Goal: Transaction & Acquisition: Purchase product/service

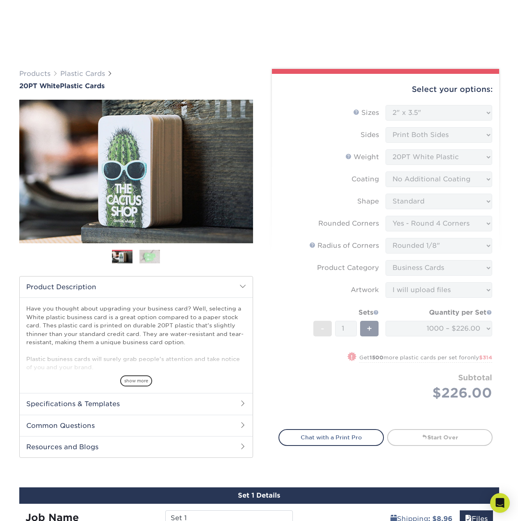
select select "2.00x3.50"
select select "7672df9e-0e0a-464d-8e1f-920c575e4da3"
select select "589680c7-ee9a-431b-9d12-d7aeb1386a97"
select select "3b5148f1-0588-4f88-a218-97bcfdce65c1"
select select "upload"
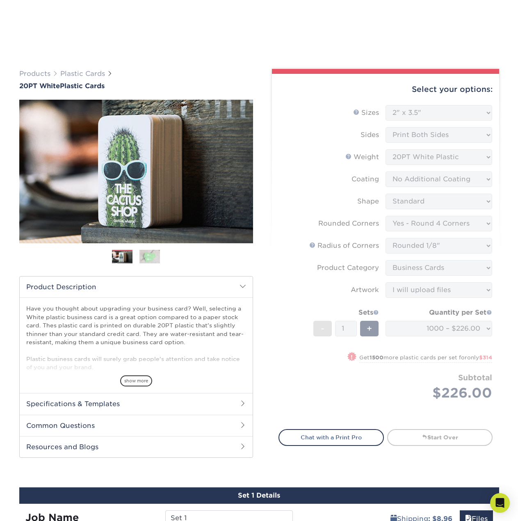
select select "1000 – $226.00"
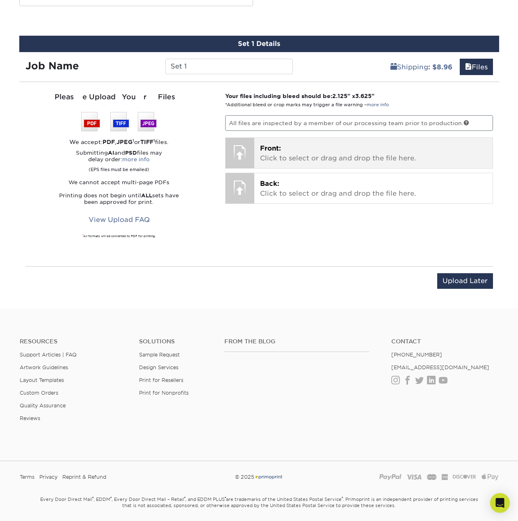
click at [293, 157] on p "Front: Click to select or drag and drop the file here." at bounding box center [373, 154] width 227 height 20
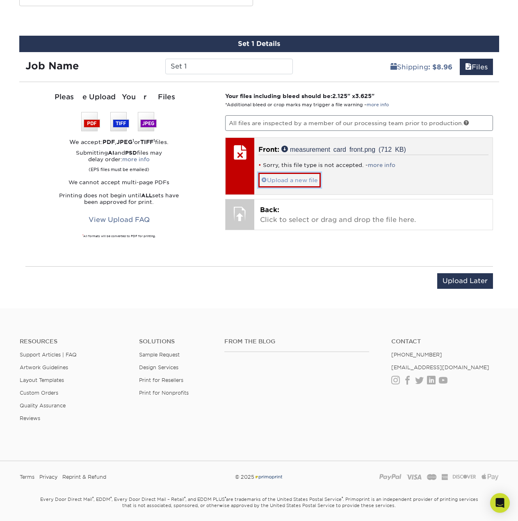
click at [312, 187] on link "Upload a new file" at bounding box center [289, 180] width 62 height 14
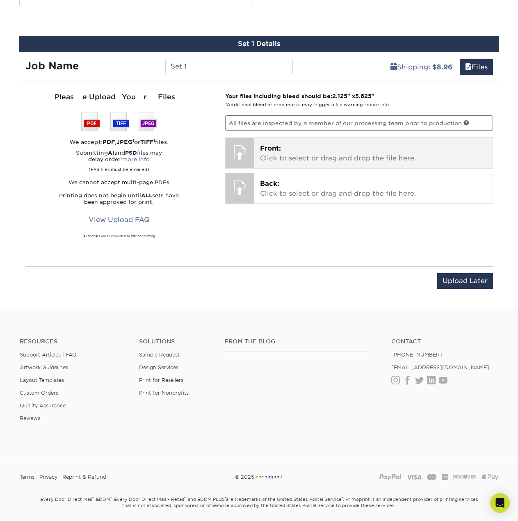
click at [319, 155] on p "Front: Click to select or drag and drop the file here." at bounding box center [373, 154] width 227 height 20
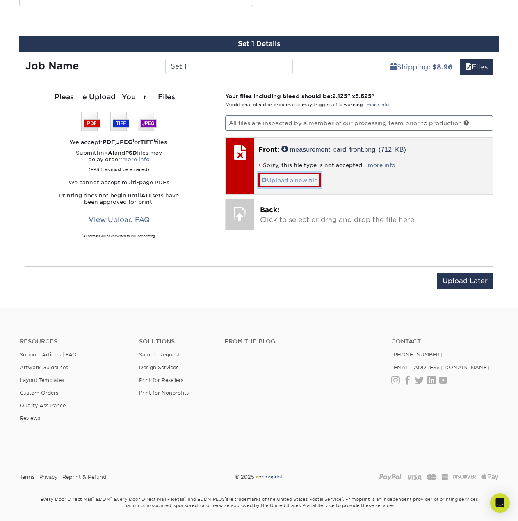
click at [309, 179] on link "Upload a new file" at bounding box center [289, 180] width 62 height 14
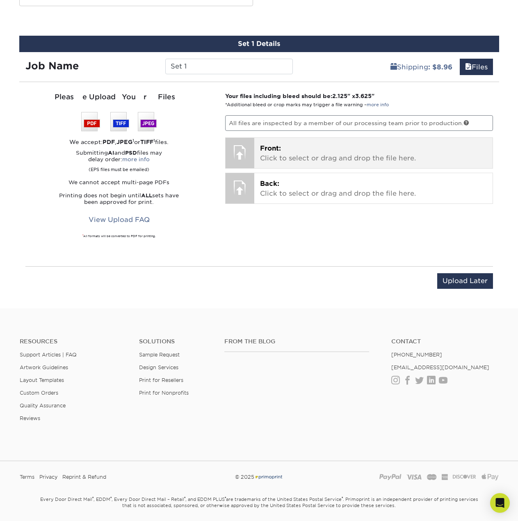
click at [288, 157] on p "Front: Click to select or drag and drop the file here." at bounding box center [373, 154] width 227 height 20
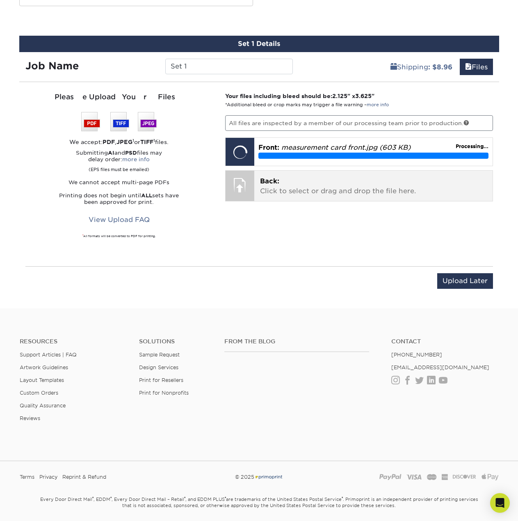
click at [295, 184] on p "Back: Click to select or drag and drop the file here." at bounding box center [373, 186] width 227 height 20
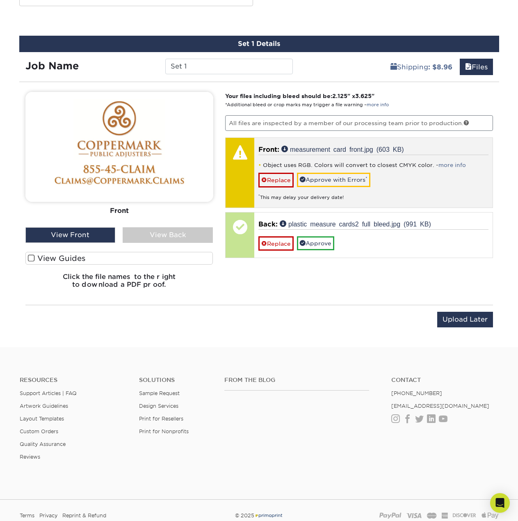
click at [405, 189] on div "* This may delay your delivery date!" at bounding box center [373, 194] width 230 height 14
click at [456, 164] on link "more info" at bounding box center [452, 165] width 27 height 6
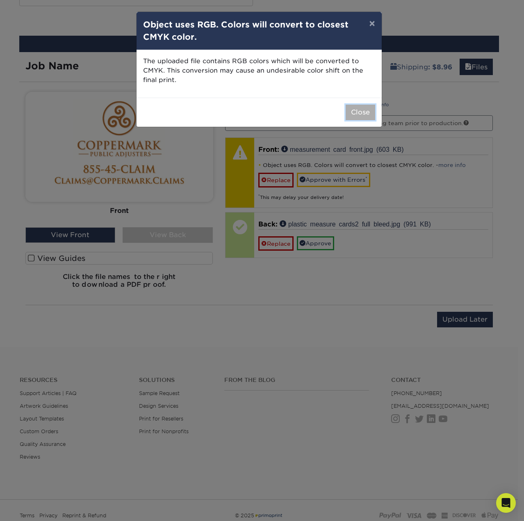
click at [364, 113] on button "Close" at bounding box center [361, 113] width 30 height 16
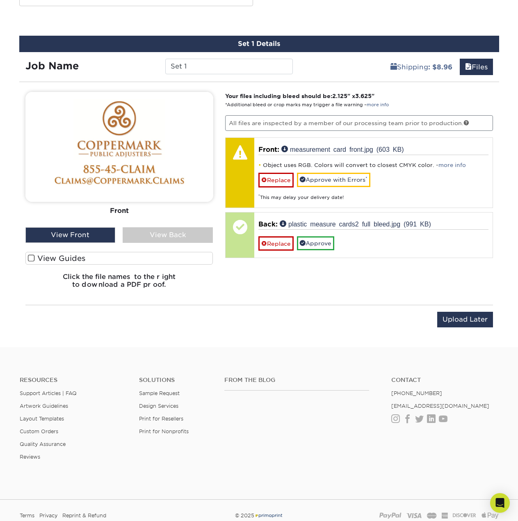
click at [158, 238] on div "View Back" at bounding box center [168, 235] width 90 height 16
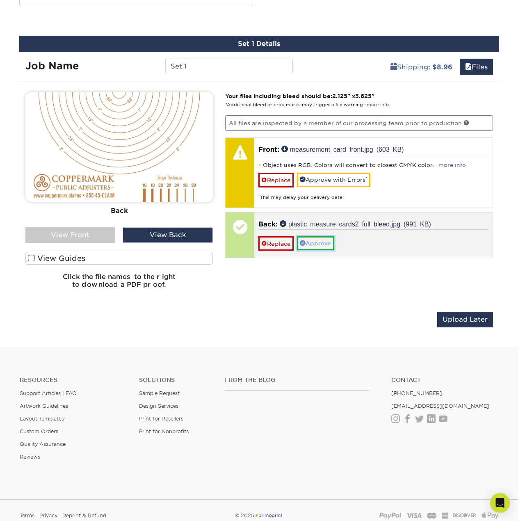
click at [324, 243] on link "Approve" at bounding box center [315, 243] width 37 height 14
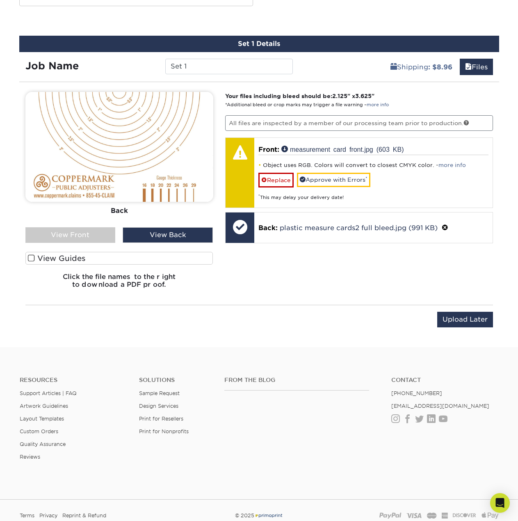
click at [33, 262] on span at bounding box center [31, 258] width 7 height 8
click at [0, 0] on input "View Guides" at bounding box center [0, 0] width 0 height 0
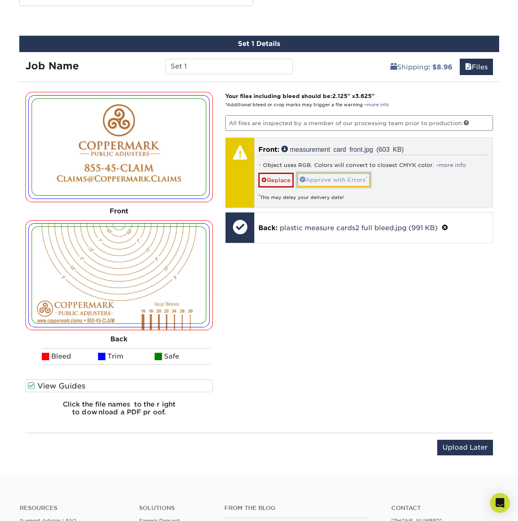
click at [334, 179] on link "Approve with Errors *" at bounding box center [333, 180] width 73 height 14
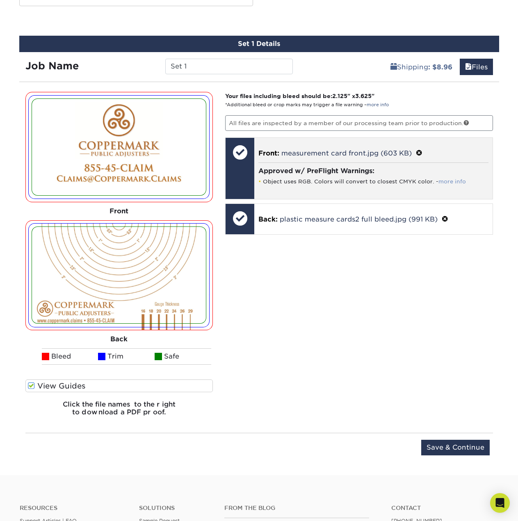
click at [446, 183] on link "more info" at bounding box center [452, 181] width 27 height 6
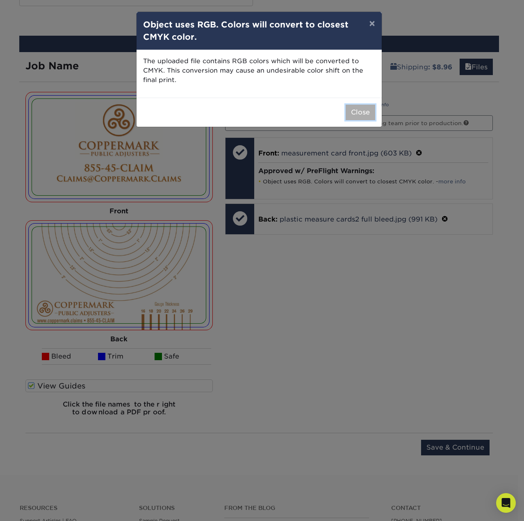
click at [362, 111] on button "Close" at bounding box center [361, 113] width 30 height 16
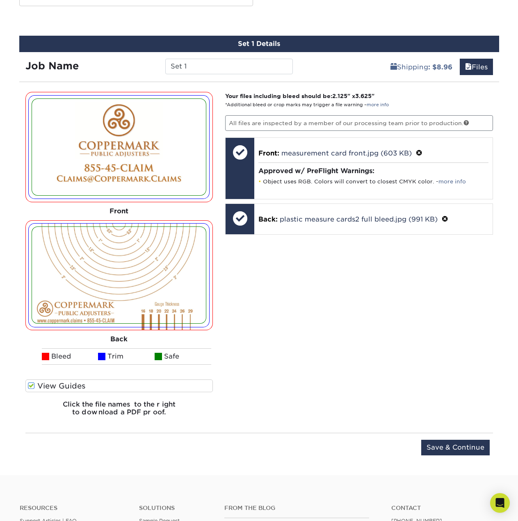
click at [350, 335] on div "Your files including bleed should be: 2.125 " x 3.625 " *Additional bleed or cr…" at bounding box center [359, 257] width 280 height 331
click at [447, 443] on input "Save & Continue" at bounding box center [455, 448] width 69 height 16
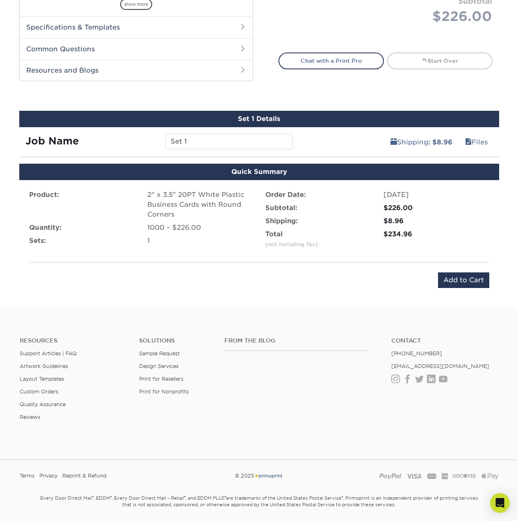
scroll to position [362, 0]
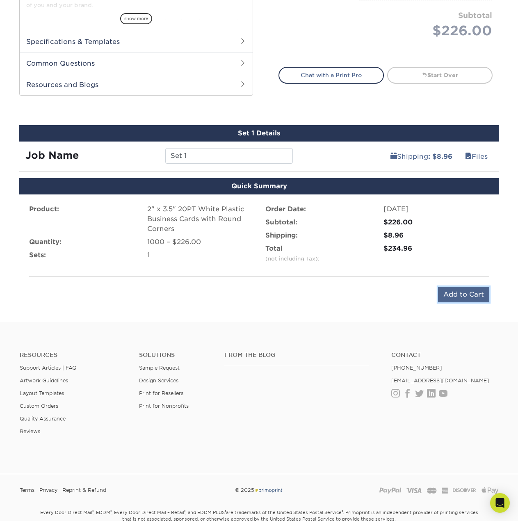
click at [460, 294] on input "Add to Cart" at bounding box center [463, 295] width 51 height 16
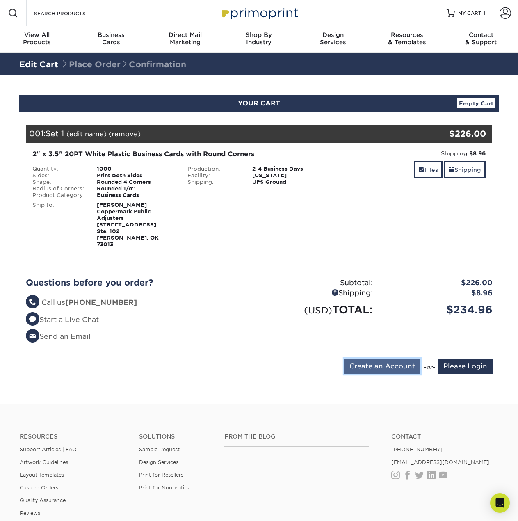
click at [384, 363] on input "Create an Account" at bounding box center [382, 367] width 76 height 16
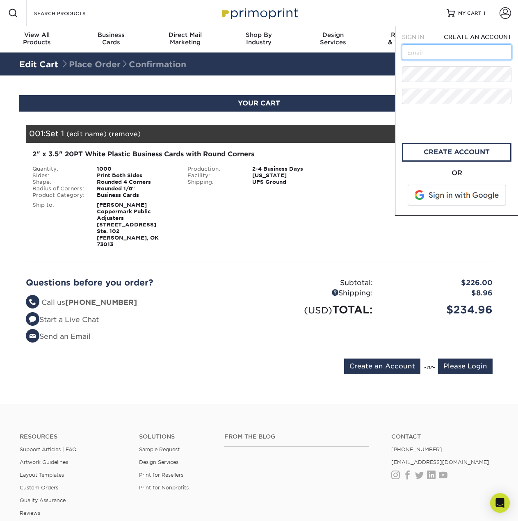
click at [432, 49] on input "text" at bounding box center [457, 52] width 110 height 16
type input "[PERSON_NAME][EMAIL_ADDRESS][DOMAIN_NAME]"
click at [466, 200] on span at bounding box center [457, 195] width 105 height 21
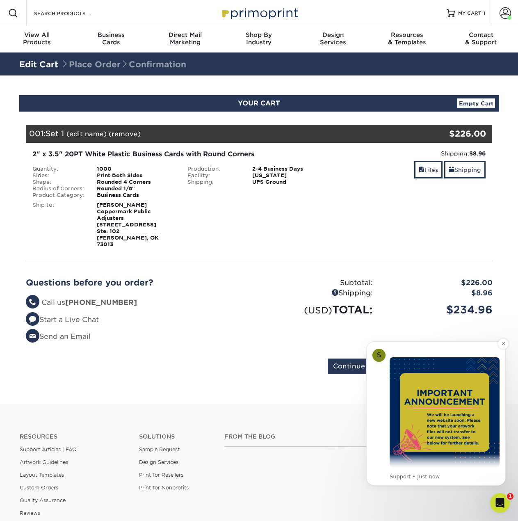
scroll to position [41, 0]
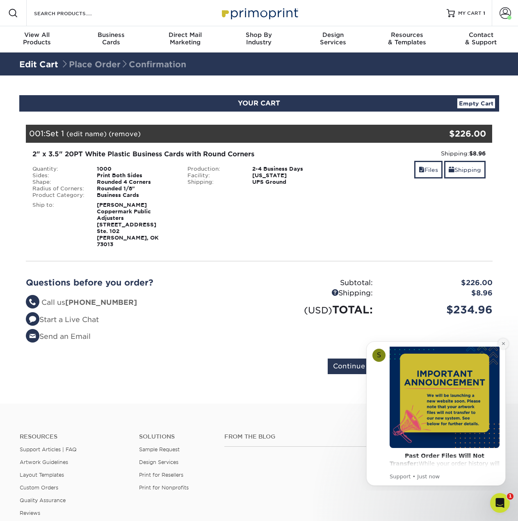
click at [503, 343] on icon "Dismiss notification" at bounding box center [503, 343] width 5 height 5
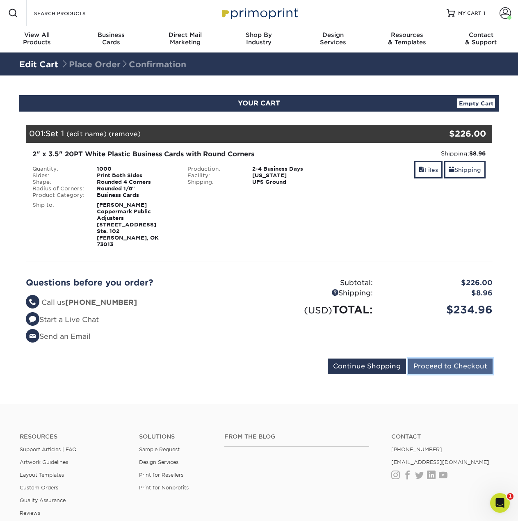
click at [451, 359] on input "Proceed to Checkout" at bounding box center [450, 367] width 85 height 16
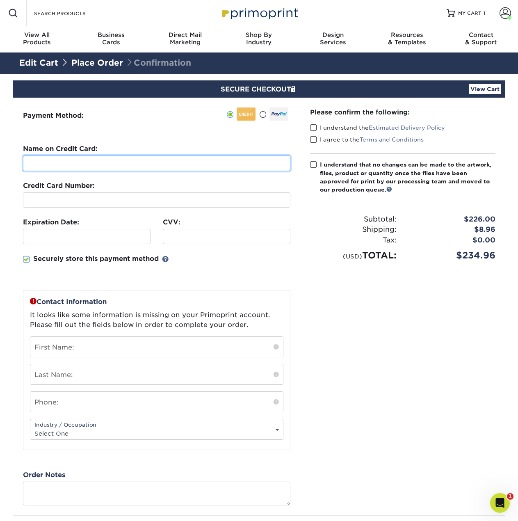
click at [208, 162] on input "text" at bounding box center [156, 163] width 267 height 16
type input "[PERSON_NAME]"
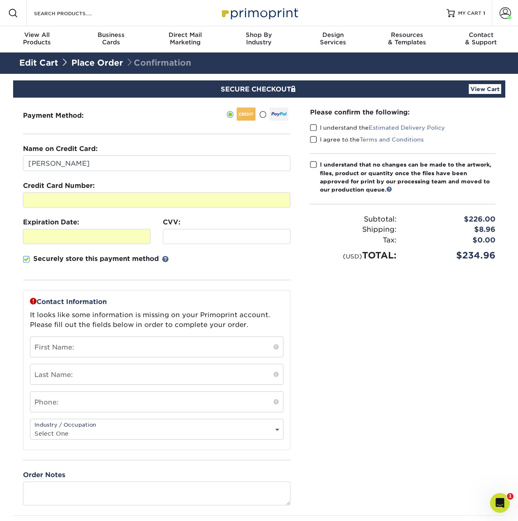
click at [370, 370] on div "Please confirm the following: I understand the Estimated Delivery Policy I agre…" at bounding box center [402, 307] width 205 height 418
click at [181, 345] on input "text" at bounding box center [156, 347] width 253 height 20
type input "[PERSON_NAME]"
type input "Lee"
type input "4053315313"
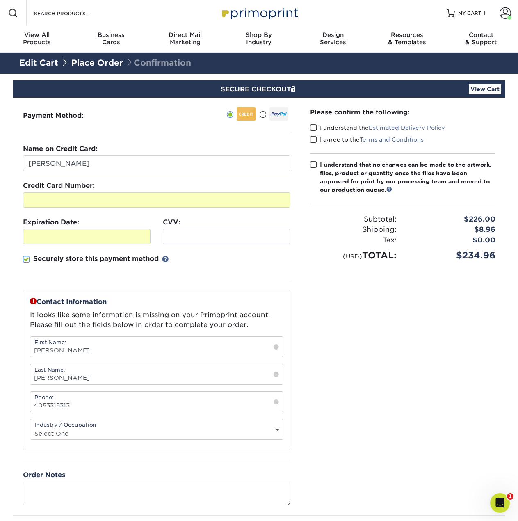
click at [101, 428] on select "Select One Administrative Executive Human Resources Construction Education Ente…" at bounding box center [156, 433] width 253 height 12
select select "3"
click at [30, 427] on select "Select One Administrative Executive Human Resources Construction Education Ente…" at bounding box center [156, 433] width 253 height 12
click at [456, 392] on div "Please confirm the following: I understand the Estimated Delivery Policy I agre…" at bounding box center [402, 307] width 205 height 418
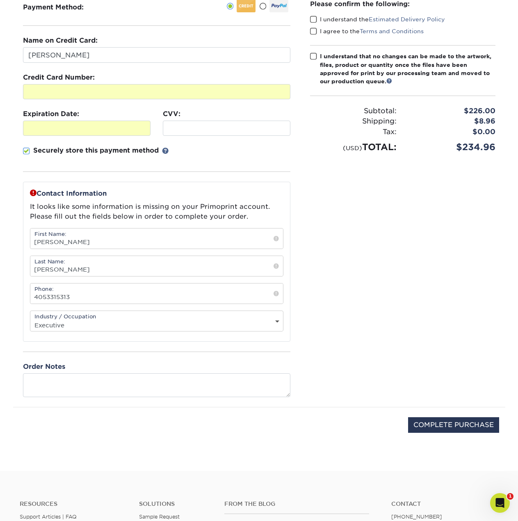
scroll to position [123, 0]
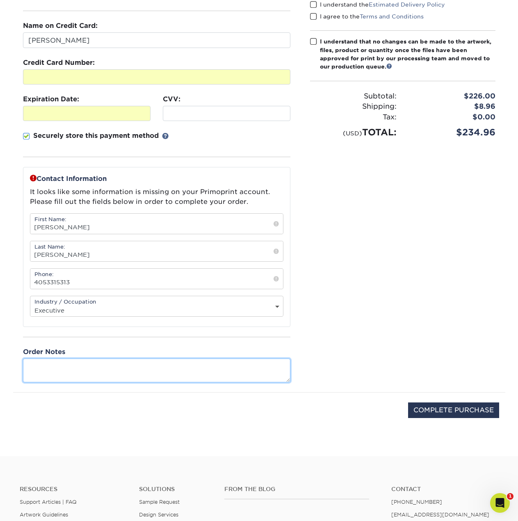
click at [162, 372] on textarea at bounding box center [156, 370] width 267 height 23
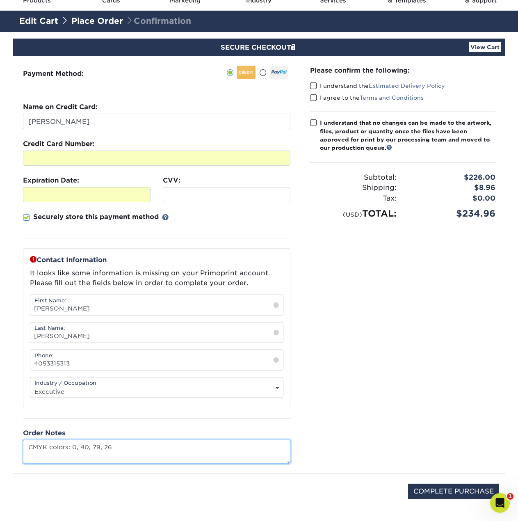
scroll to position [41, 0]
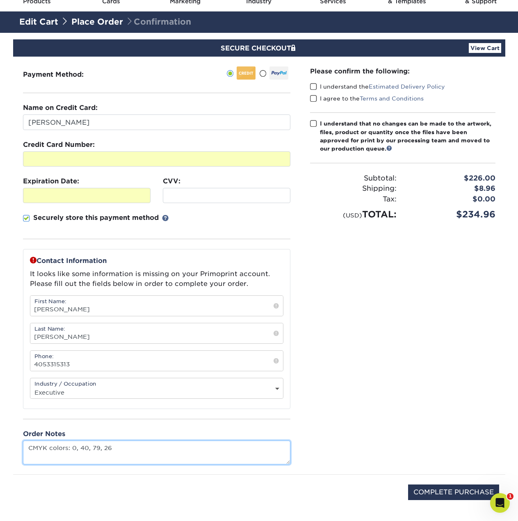
type textarea "CMYK colors: 0, 40, 79, 26"
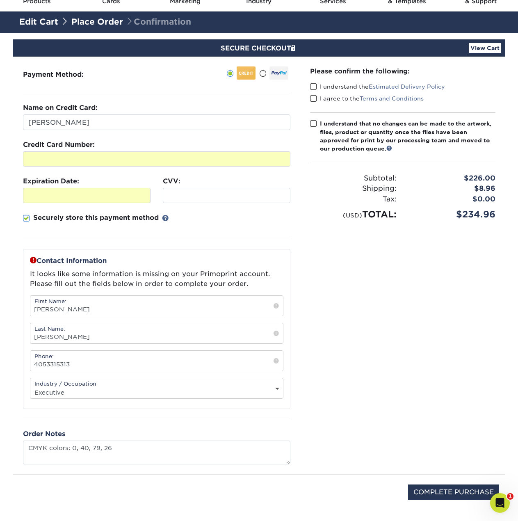
click at [314, 88] on span at bounding box center [313, 87] width 7 height 8
click at [0, 0] on input "I understand the Estimated Delivery Policy" at bounding box center [0, 0] width 0 height 0
click at [311, 98] on span at bounding box center [313, 99] width 7 height 8
click at [0, 0] on input "I agree to the Terms and Conditions" at bounding box center [0, 0] width 0 height 0
click at [311, 124] on span at bounding box center [313, 124] width 7 height 8
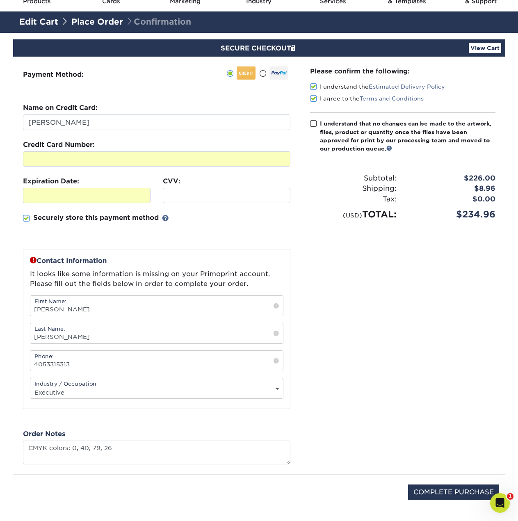
click at [0, 0] on input "I understand that no changes can be made to the artwork, files, product or quan…" at bounding box center [0, 0] width 0 height 0
click at [430, 493] on input "COMPLETE PURCHASE" at bounding box center [453, 493] width 91 height 16
type input "PROCESSING, PLEASE WAIT..."
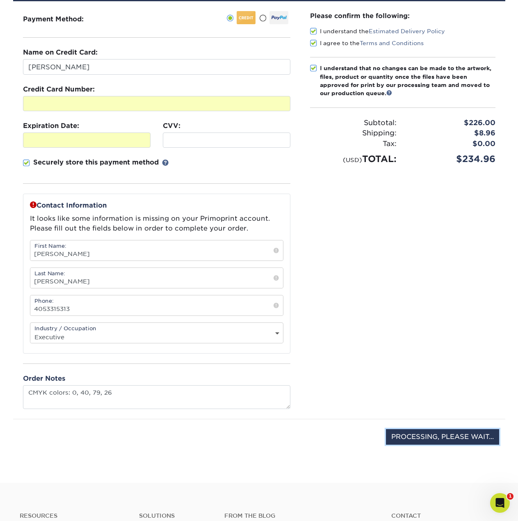
scroll to position [164, 0]
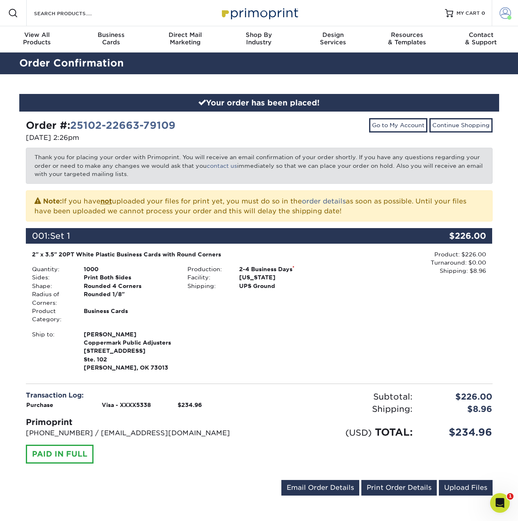
click at [499, 13] on link "Account" at bounding box center [505, 13] width 26 height 26
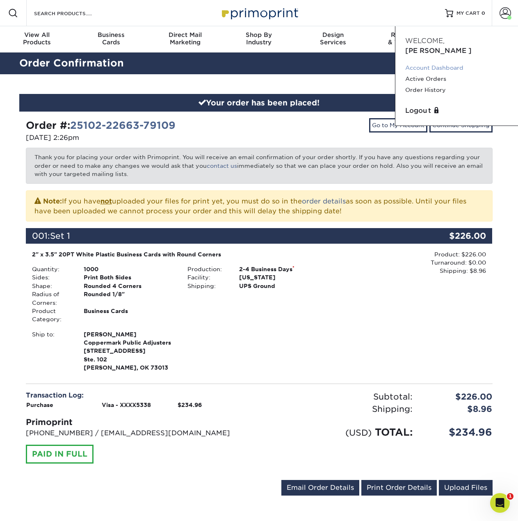
click at [441, 62] on link "Account Dashboard" at bounding box center [456, 67] width 103 height 11
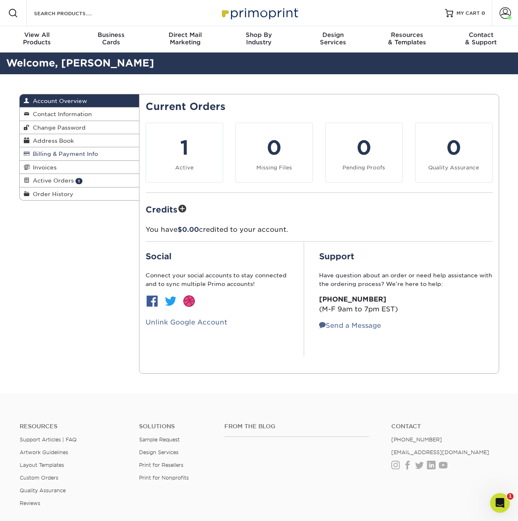
click at [58, 153] on span "Billing & Payment Info" at bounding box center [64, 154] width 69 height 7
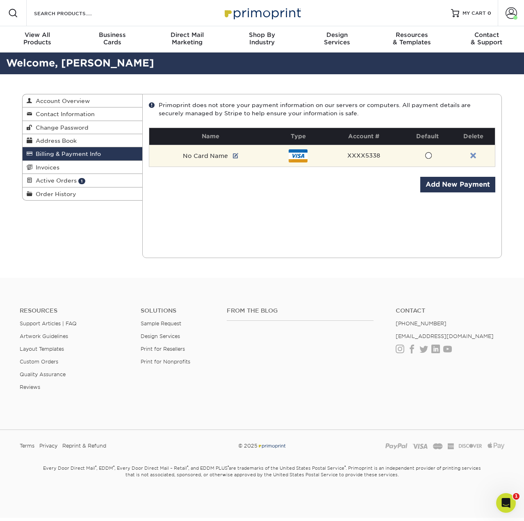
click at [475, 154] on link at bounding box center [474, 156] width 6 height 7
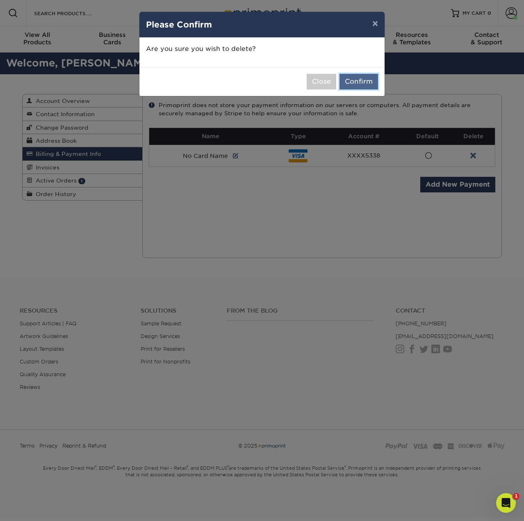
click at [355, 87] on button "Confirm" at bounding box center [359, 82] width 39 height 16
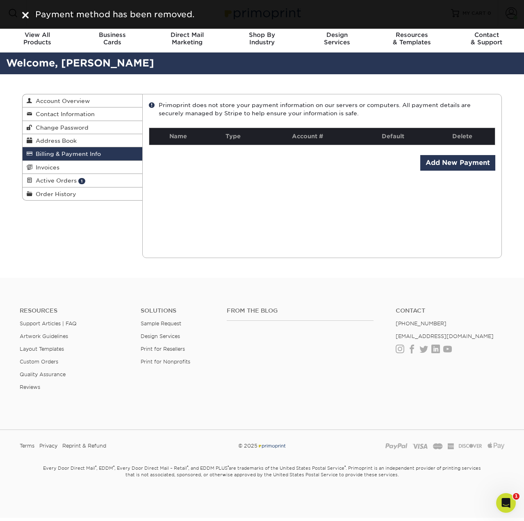
click at [22, 10] on div at bounding box center [25, 14] width 7 height 12
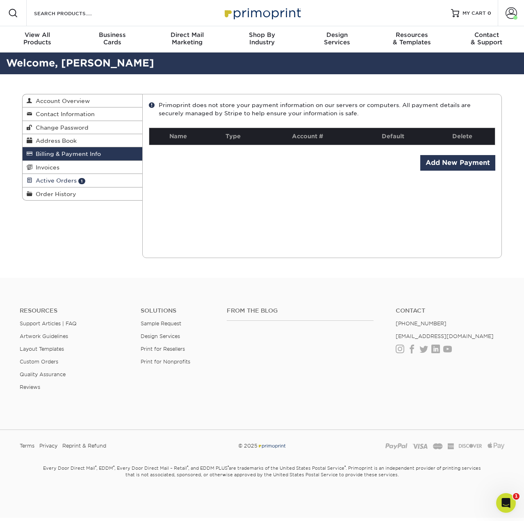
click at [64, 180] on span "Active Orders" at bounding box center [54, 180] width 44 height 7
